Goal: Understand process/instructions

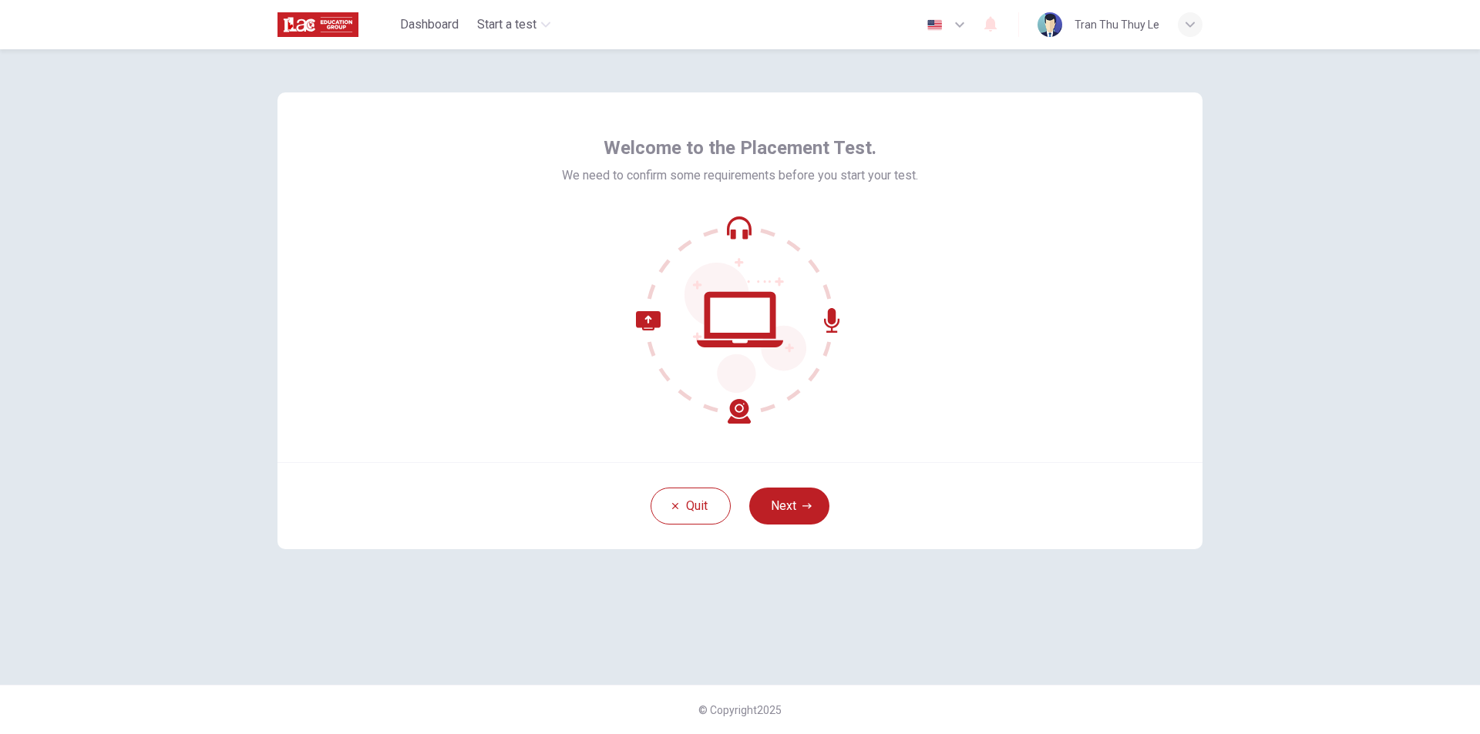
click at [812, 366] on icon at bounding box center [740, 320] width 208 height 208
click at [799, 492] on button "Next" at bounding box center [789, 506] width 80 height 37
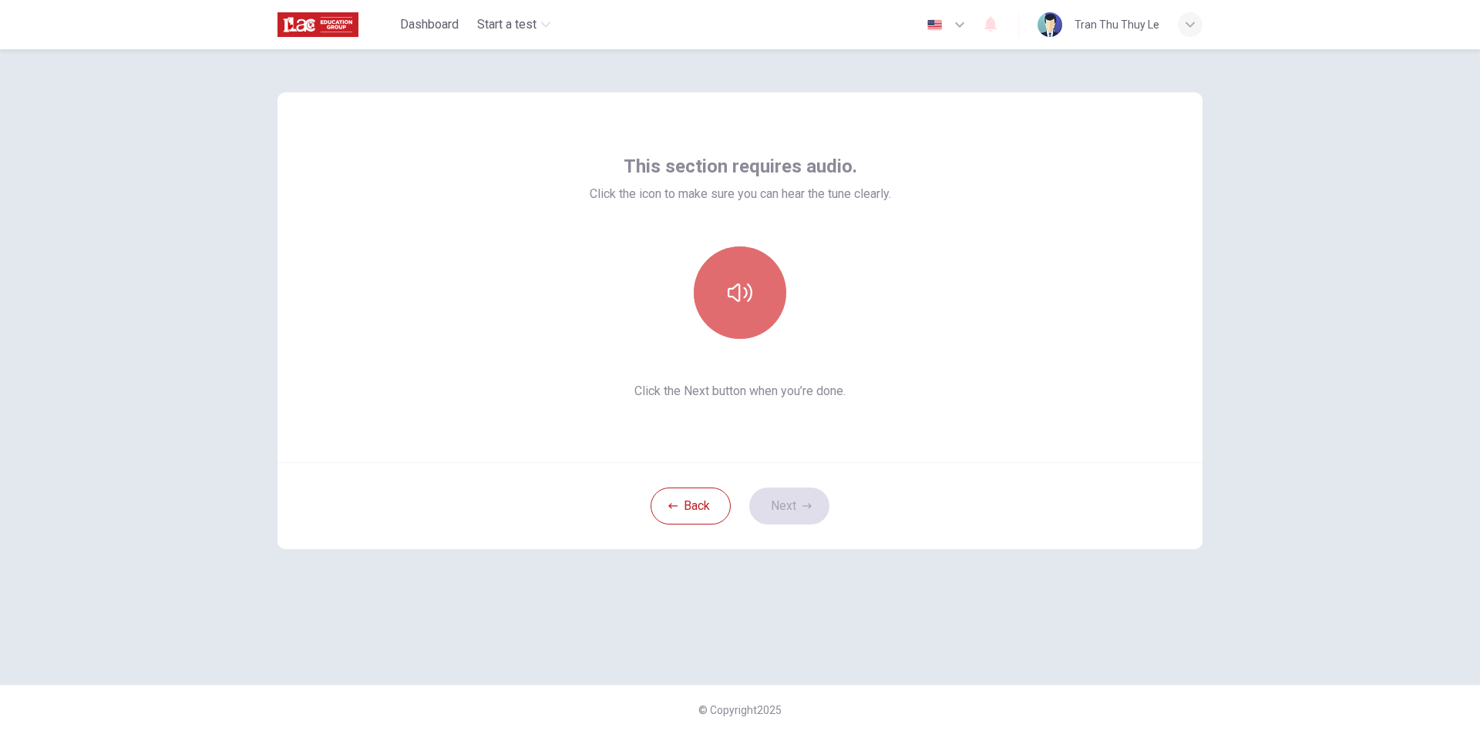
click at [734, 292] on icon "button" at bounding box center [740, 293] width 25 height 25
click at [1067, 671] on div "This section requires audio. Click the icon to make sure you can hear the tune …" at bounding box center [740, 367] width 974 height 636
click at [800, 514] on button "Next" at bounding box center [789, 506] width 80 height 37
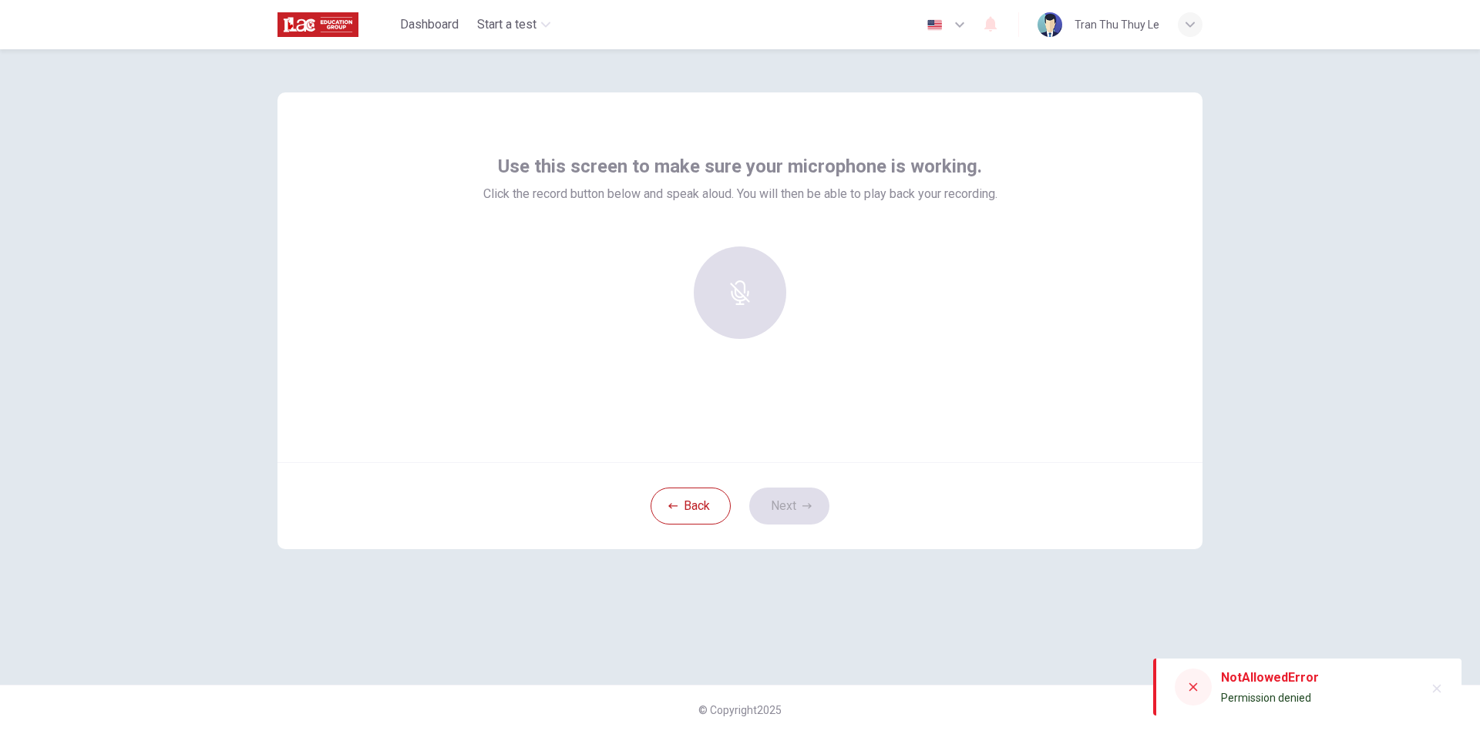
click at [795, 427] on div "Use this screen to make sure your microphone is working. Click the record butto…" at bounding box center [739, 277] width 925 height 370
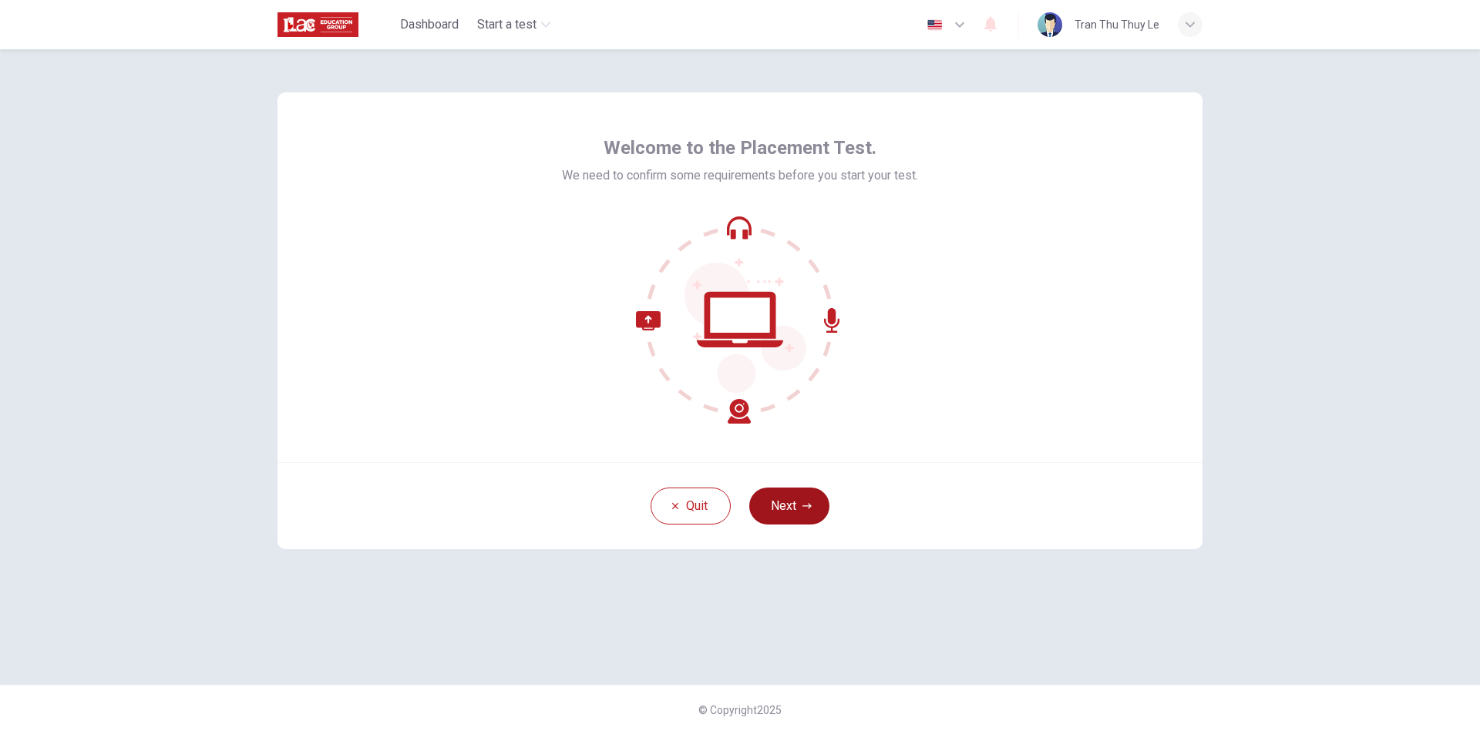
click at [801, 499] on button "Next" at bounding box center [789, 506] width 80 height 37
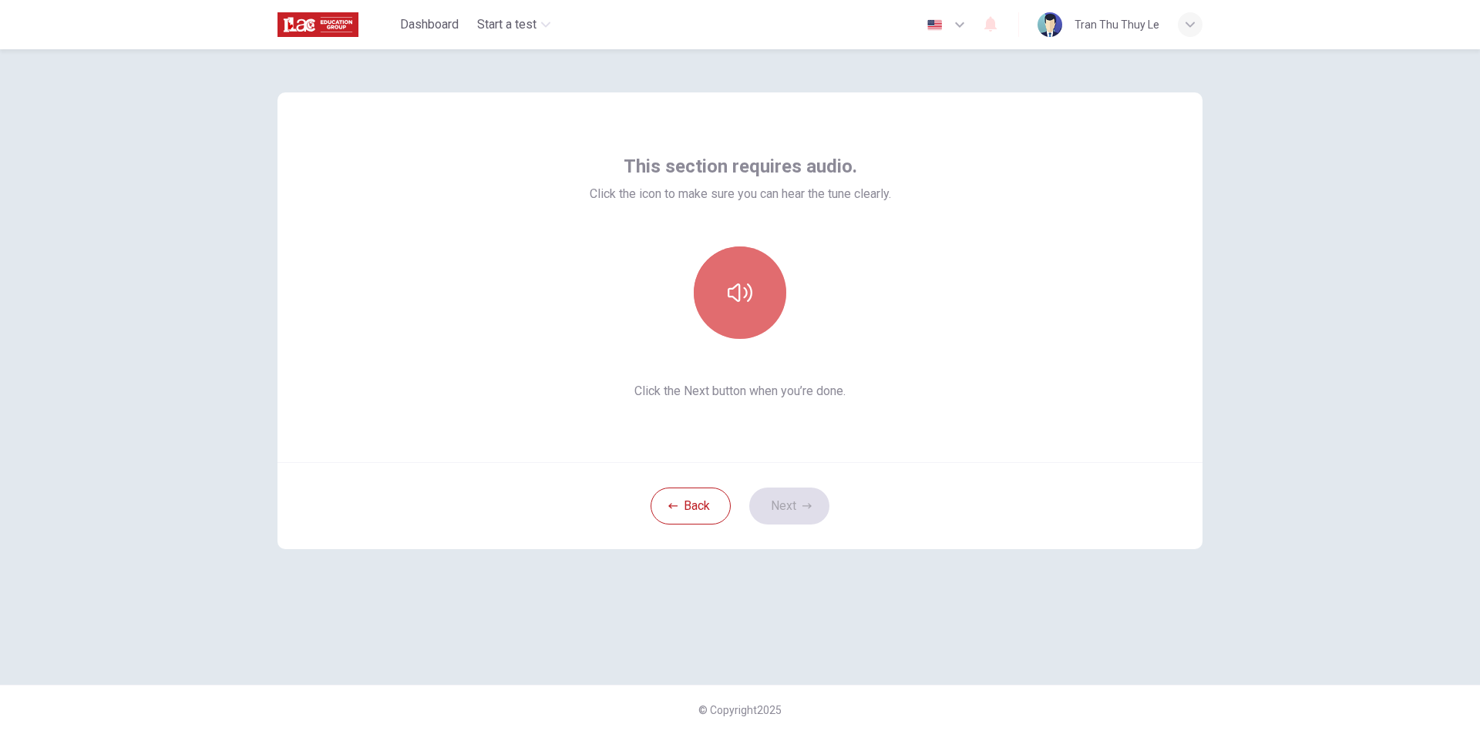
click at [755, 324] on button "button" at bounding box center [740, 293] width 92 height 92
click at [804, 507] on icon "button" at bounding box center [806, 506] width 9 height 9
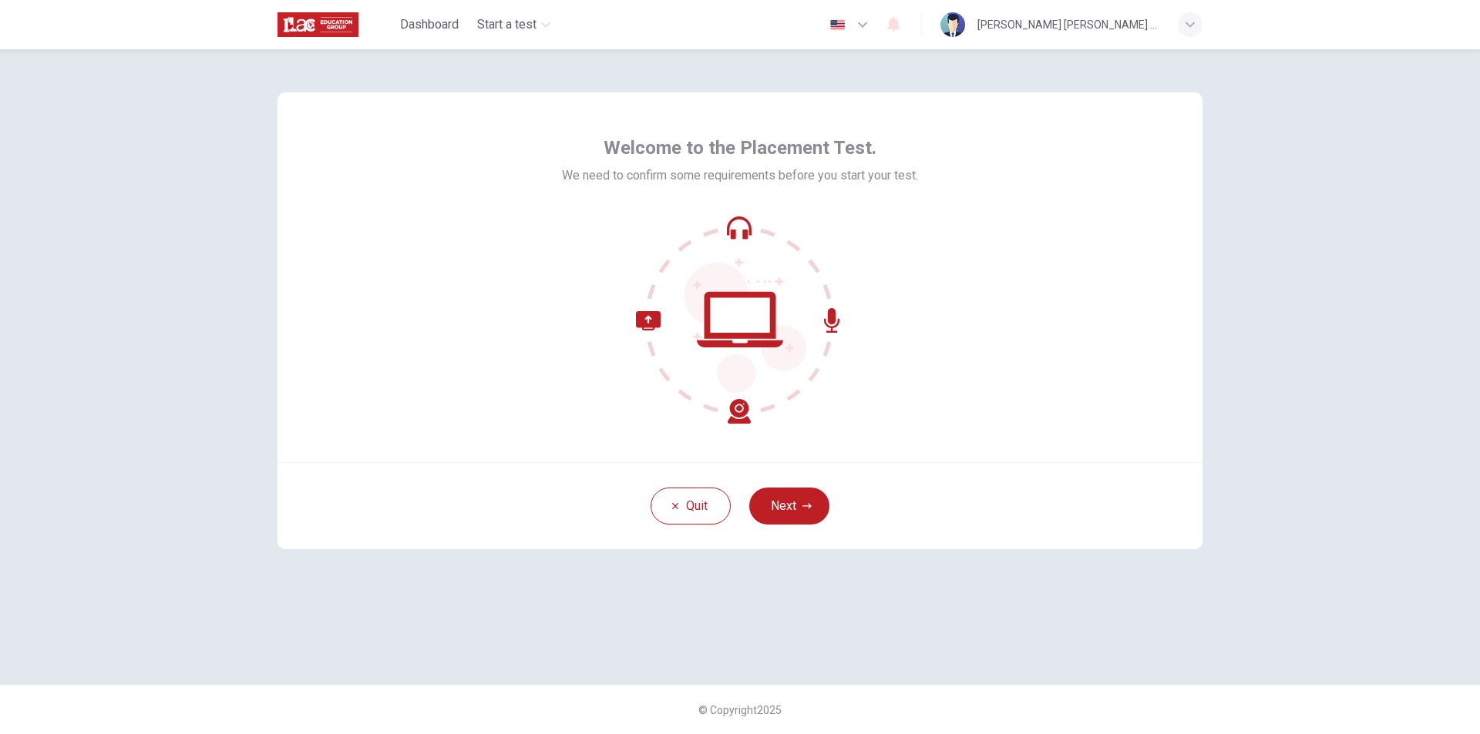
click at [125, 99] on div "Welcome to the Placement Test. We need to confirm some requirements before you …" at bounding box center [740, 391] width 1480 height 685
click at [762, 513] on button "Next" at bounding box center [789, 506] width 80 height 37
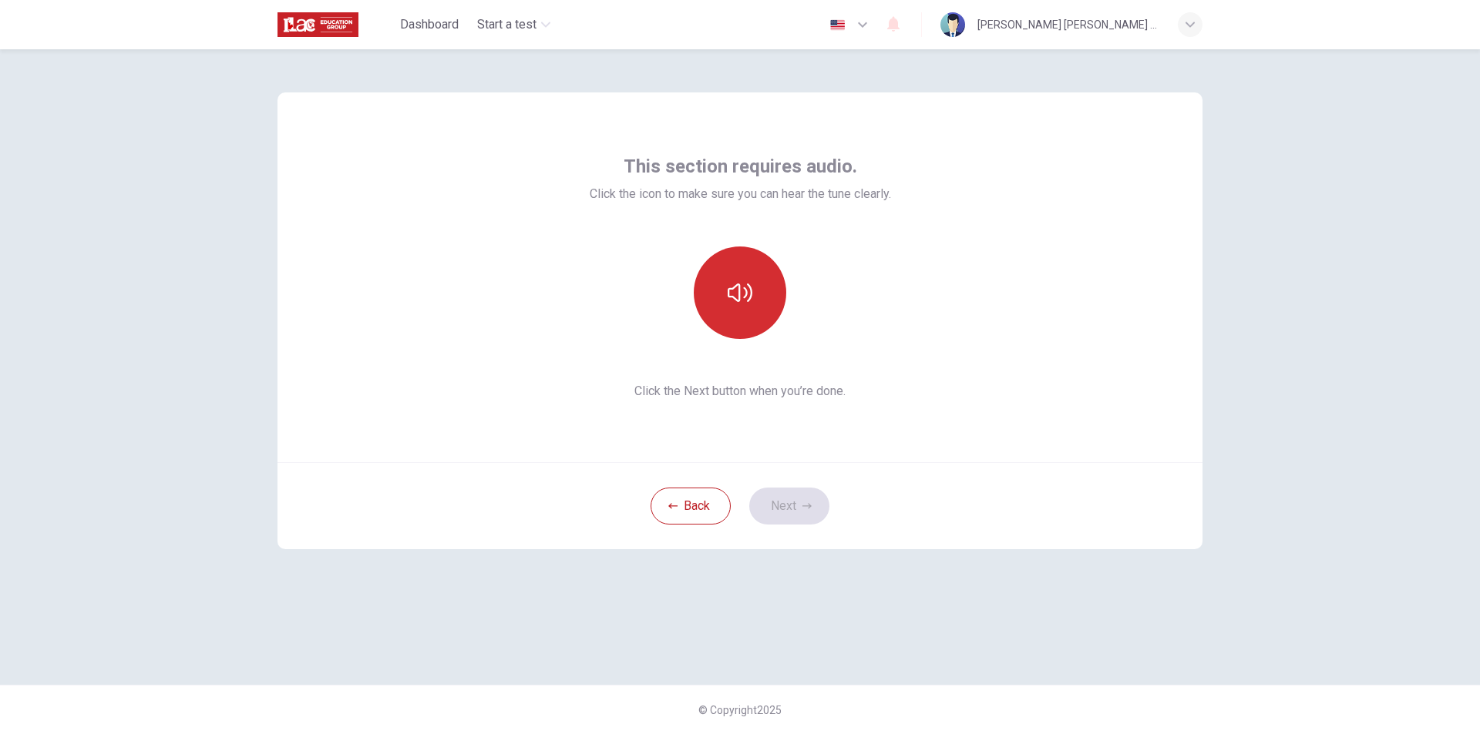
click at [750, 321] on button "button" at bounding box center [740, 293] width 92 height 92
click at [808, 496] on button "Next" at bounding box center [789, 506] width 80 height 37
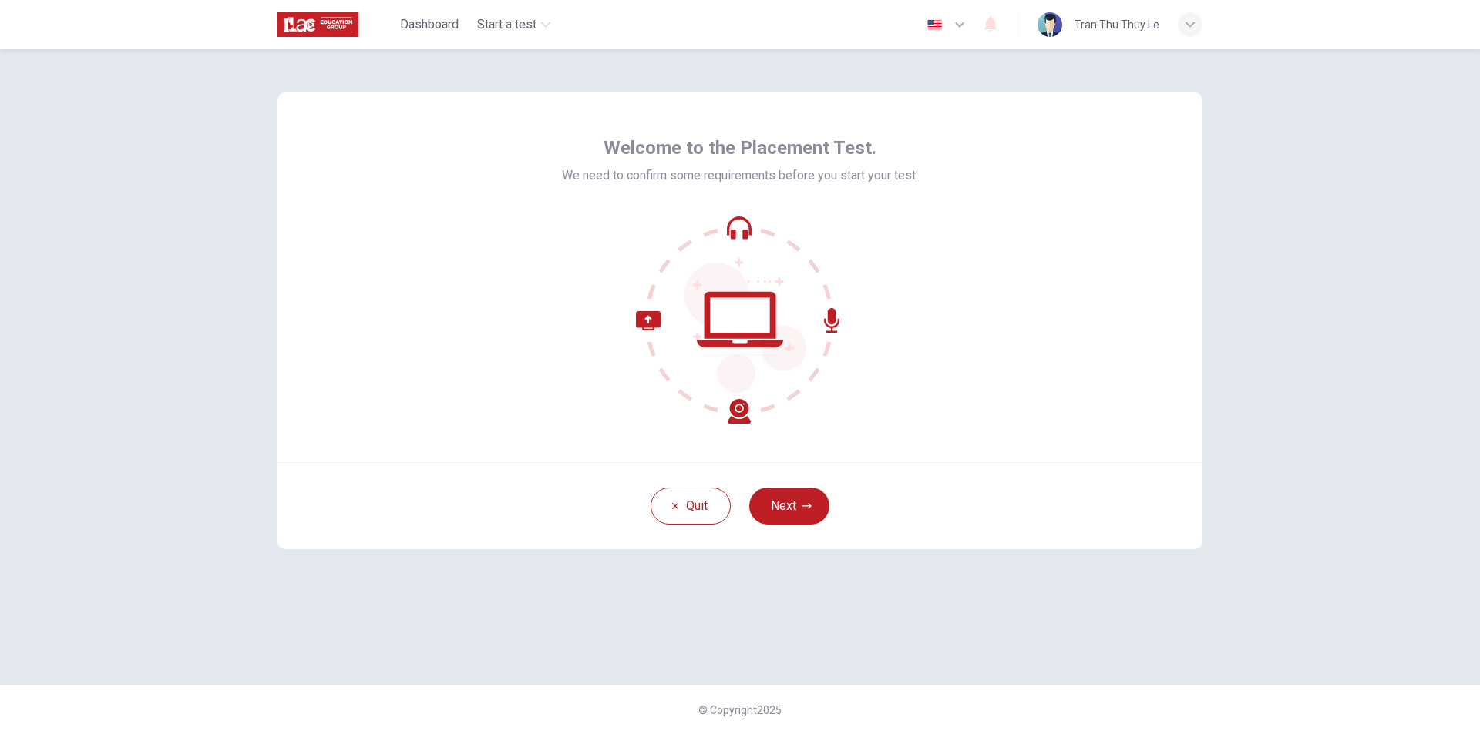
drag, startPoint x: 1464, startPoint y: 0, endPoint x: 800, endPoint y: 508, distance: 836.2
click at [800, 508] on button "Next" at bounding box center [789, 506] width 80 height 37
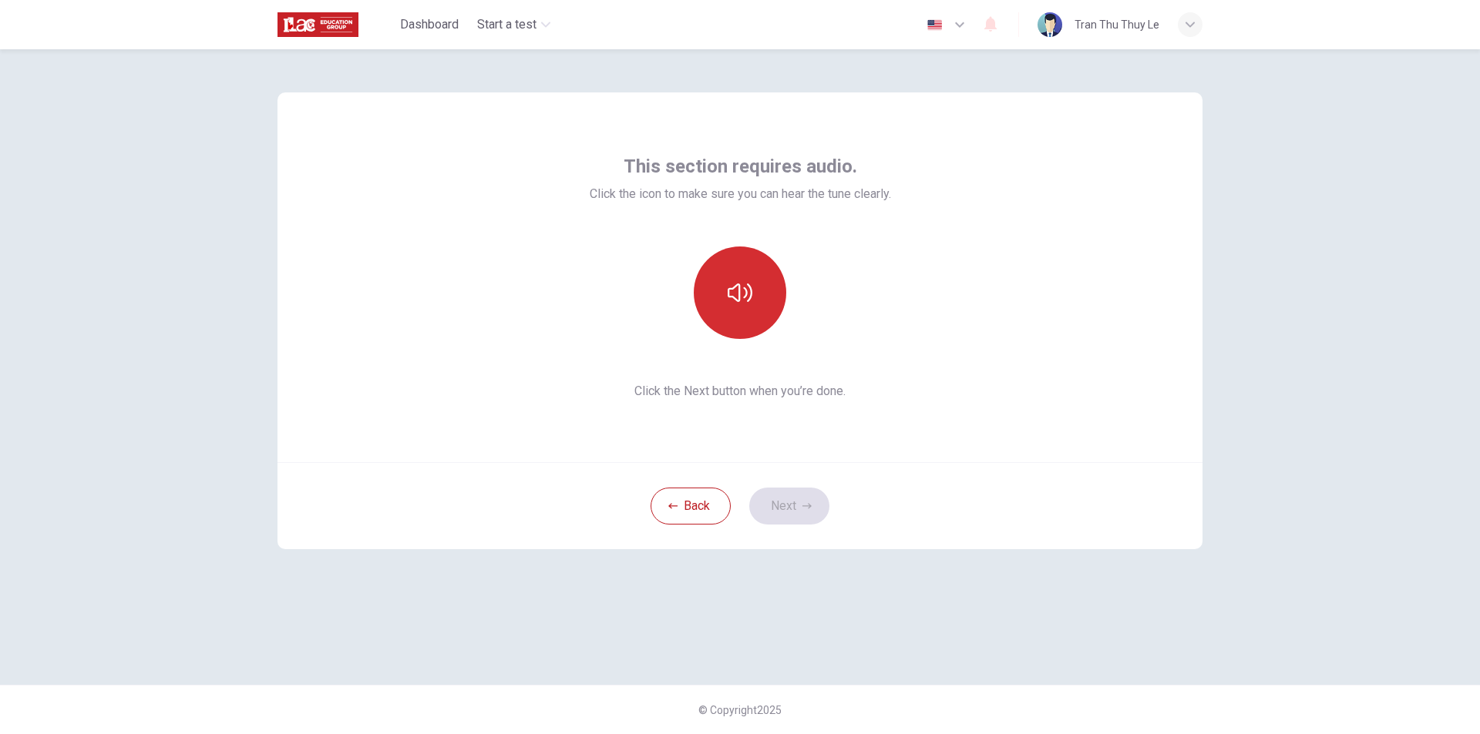
click at [749, 323] on button "button" at bounding box center [740, 293] width 92 height 92
click at [791, 506] on button "Next" at bounding box center [789, 506] width 80 height 37
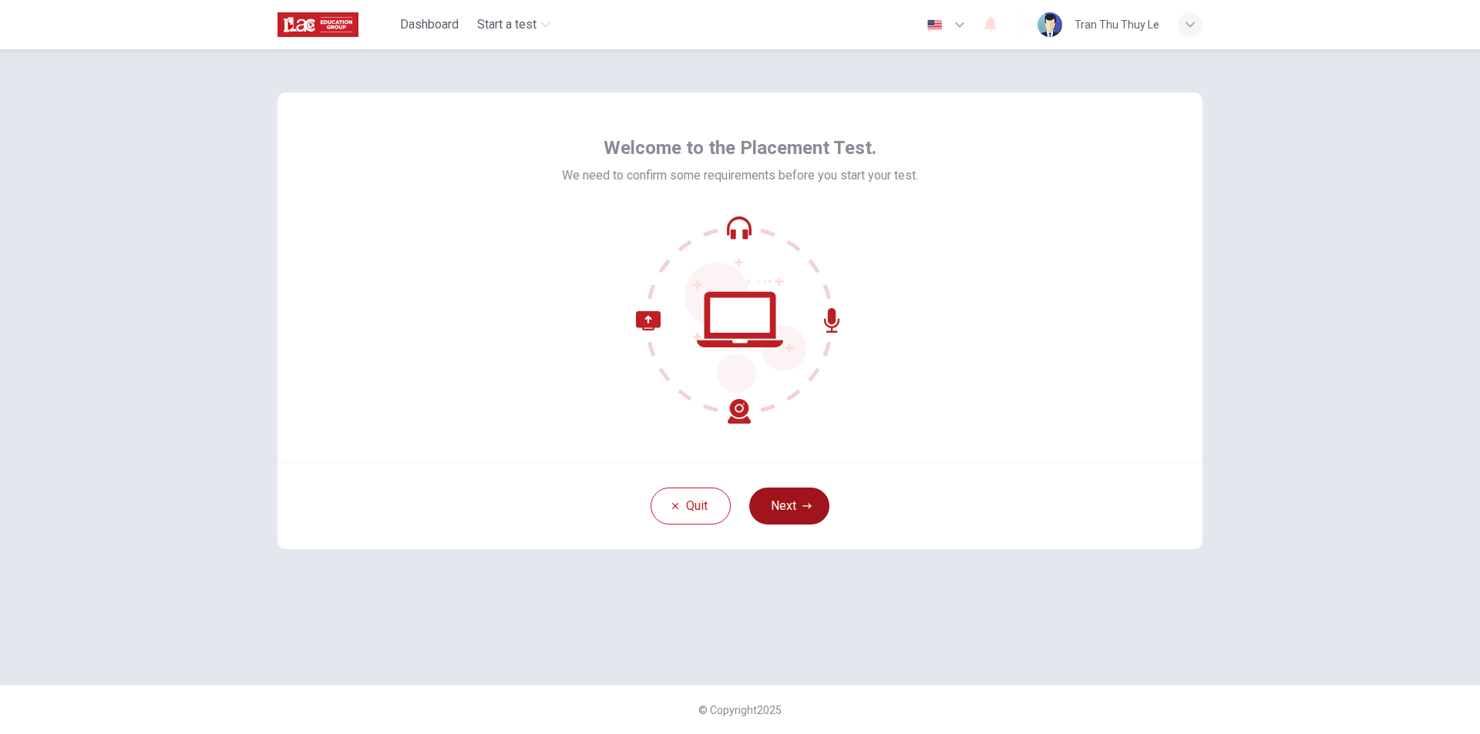
click at [799, 506] on button "Next" at bounding box center [789, 506] width 80 height 37
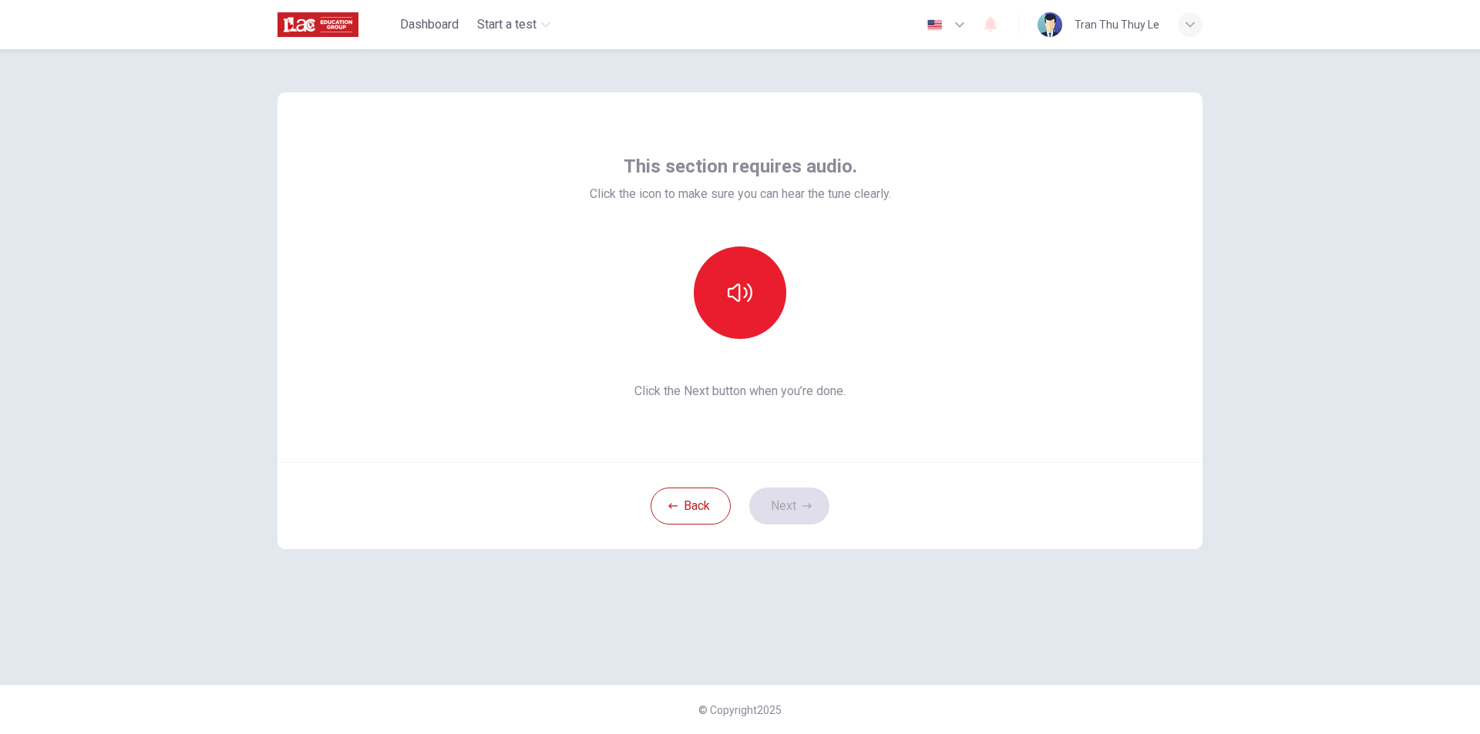
click at [1316, 408] on div "This section requires audio. Click the icon to make sure you can hear the tune …" at bounding box center [740, 391] width 1480 height 685
